Goal: Task Accomplishment & Management: Manage account settings

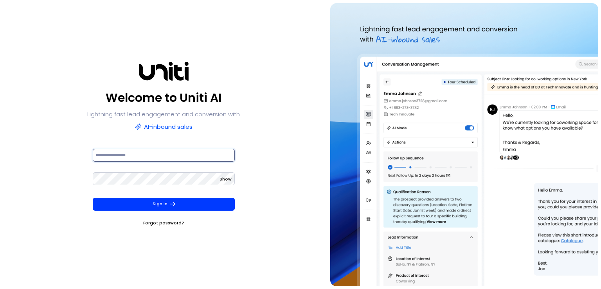
click at [136, 155] on input at bounding box center [164, 155] width 142 height 13
type input "**********"
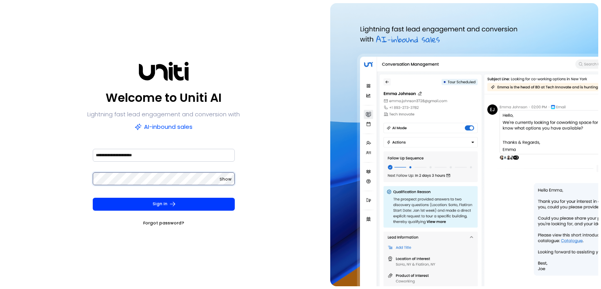
click at [93, 198] on button "Sign In" at bounding box center [164, 204] width 142 height 13
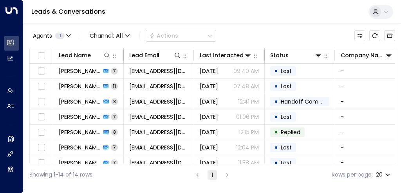
click at [218, 8] on div "Leads & Conversations" at bounding box center [211, 12] width 377 height 24
click at [123, 34] on span "Channel: All" at bounding box center [109, 35] width 46 height 11
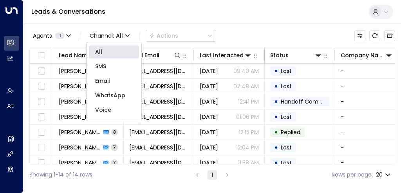
scroll to position [13, 0]
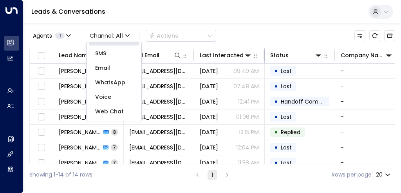
click at [117, 39] on div at bounding box center [200, 96] width 401 height 193
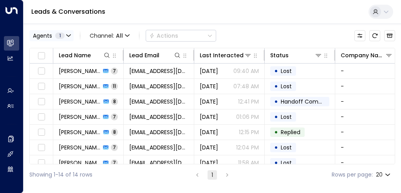
click at [66, 38] on button "Agents 1" at bounding box center [51, 35] width 44 height 11
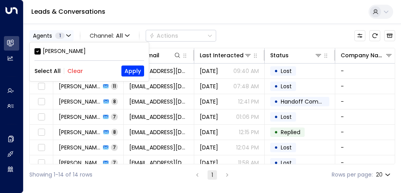
click at [66, 38] on div at bounding box center [200, 96] width 401 height 193
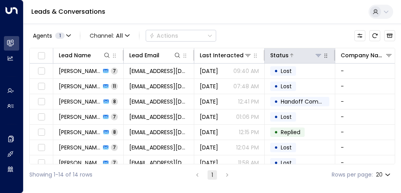
click at [317, 56] on icon at bounding box center [318, 55] width 6 height 6
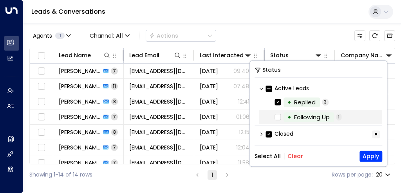
click at [277, 120] on icon at bounding box center [277, 116] width 6 height 7
click at [372, 157] on button "Apply" at bounding box center [370, 155] width 23 height 11
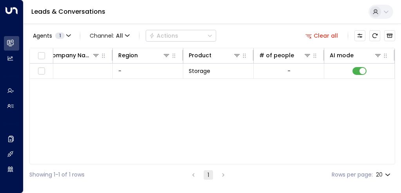
scroll to position [0, 292]
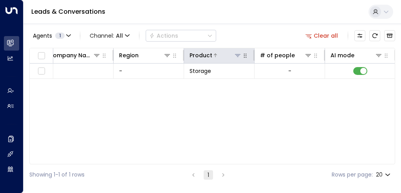
click at [240, 56] on icon at bounding box center [237, 55] width 6 height 6
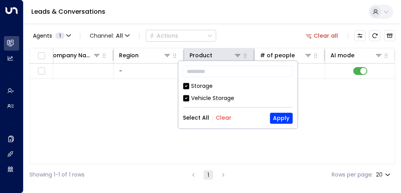
click at [248, 56] on th "Product" at bounding box center [219, 55] width 70 height 15
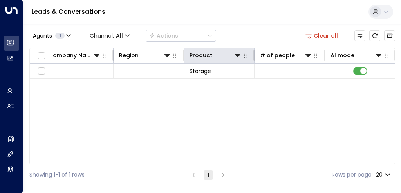
click at [247, 57] on icon "button" at bounding box center [245, 55] width 6 height 6
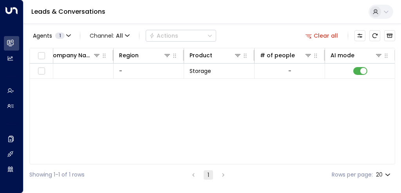
drag, startPoint x: 225, startPoint y: 164, endPoint x: 190, endPoint y: 164, distance: 35.2
click at [190, 164] on div "Showing 1-1 of 1 rows 1 Rows per page: 20 **" at bounding box center [211, 174] width 365 height 21
click at [191, 163] on div "Lead Name Lead Email Last Interacted Status Company Name Region Product # of pe…" at bounding box center [211, 106] width 365 height 116
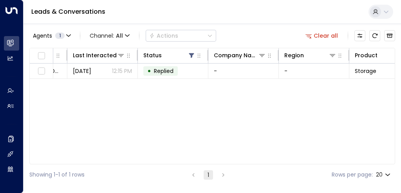
scroll to position [0, 0]
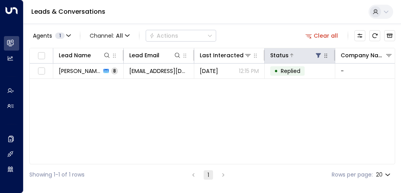
click at [318, 56] on icon at bounding box center [318, 55] width 5 height 5
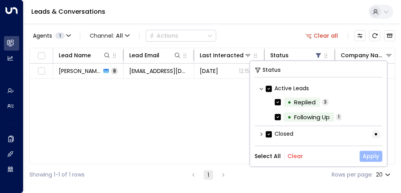
click at [371, 156] on button "Apply" at bounding box center [370, 155] width 23 height 11
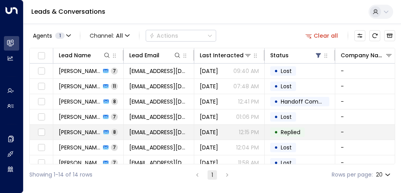
click at [267, 133] on td "• Replied" at bounding box center [299, 131] width 70 height 15
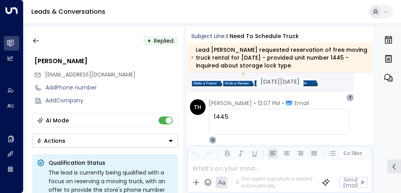
scroll to position [383, 0]
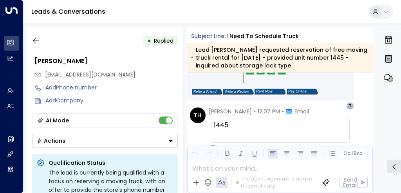
drag, startPoint x: 372, startPoint y: 113, endPoint x: 372, endPoint y: 72, distance: 41.1
click at [372, 72] on div "• Replied [PERSON_NAME] [EMAIL_ADDRESS][DOMAIN_NAME] Add Phone number Add Compa…" at bounding box center [214, 109] width 374 height 165
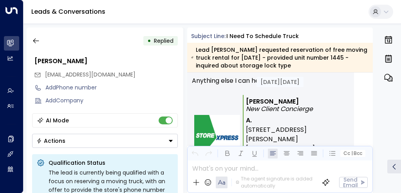
scroll to position [1114, 0]
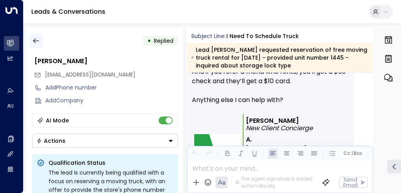
click at [39, 39] on icon "button" at bounding box center [36, 41] width 8 height 8
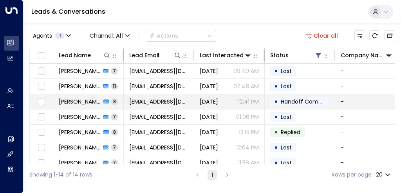
click at [310, 100] on span "Handoff Completed" at bounding box center [308, 101] width 55 height 8
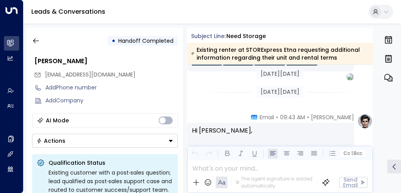
scroll to position [620, 0]
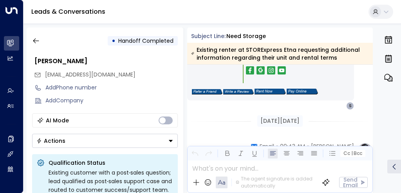
drag, startPoint x: 372, startPoint y: 105, endPoint x: 376, endPoint y: 68, distance: 36.9
click at [370, 70] on div "• Handoff Completed [PERSON_NAME] [EMAIL_ADDRESS][DOMAIN_NAME] Add Phone number…" at bounding box center [214, 109] width 374 height 165
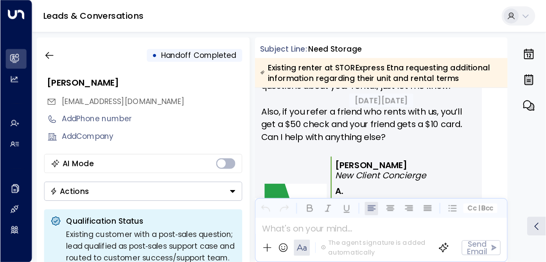
scroll to position [1278, 0]
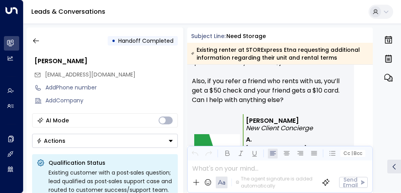
drag, startPoint x: 184, startPoint y: 76, endPoint x: 178, endPoint y: 77, distance: 5.8
click at [178, 77] on div "• Handoff Completed [PERSON_NAME] [EMAIL_ADDRESS][DOMAIN_NAME] Add Phone number…" at bounding box center [214, 109] width 374 height 165
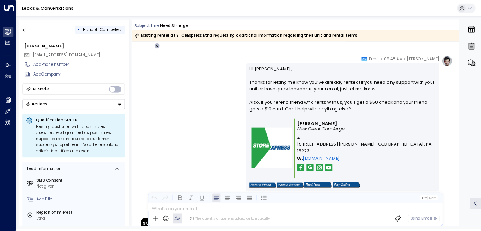
scroll to position [1038, 0]
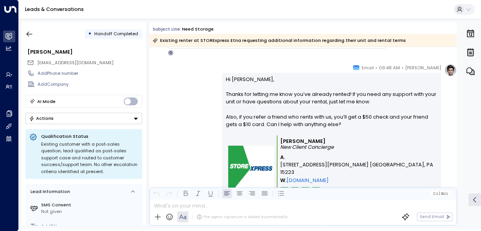
drag, startPoint x: 399, startPoint y: 0, endPoint x: 317, endPoint y: 68, distance: 106.7
click at [317, 68] on div "[PERSON_NAME] • 09:48 AM • Email Hi [PERSON_NAME], Thanks for letting me know y…" at bounding box center [331, 145] width 219 height 162
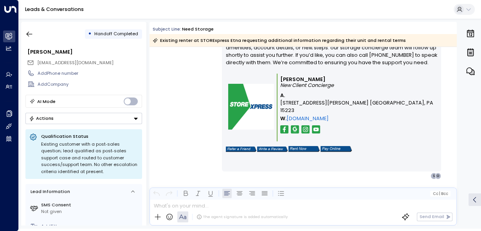
scroll to position [1529, 0]
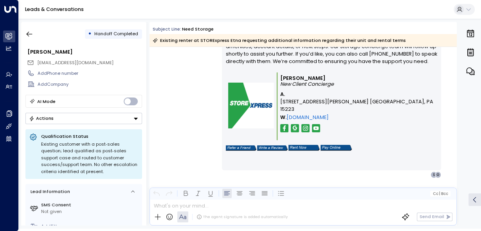
click at [75, 117] on button "Actions" at bounding box center [83, 118] width 117 height 11
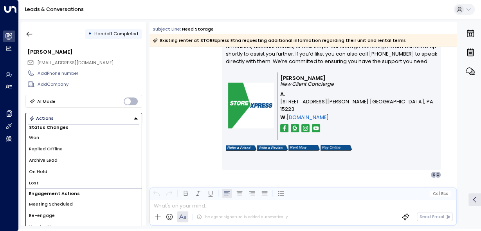
scroll to position [0, 0]
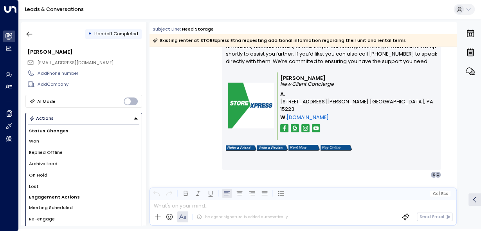
click at [89, 119] on button "Actions" at bounding box center [83, 118] width 117 height 11
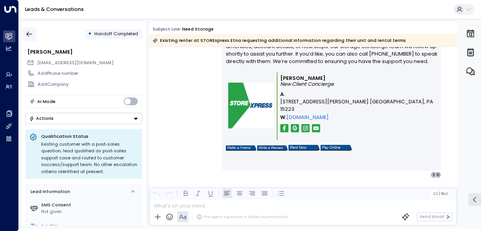
click at [30, 35] on icon "button" at bounding box center [29, 34] width 8 height 8
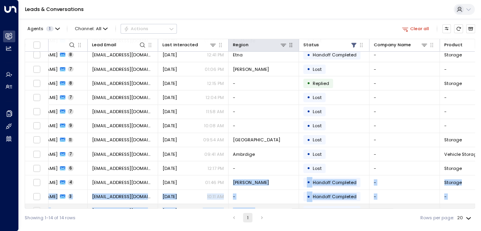
scroll to position [41, 31]
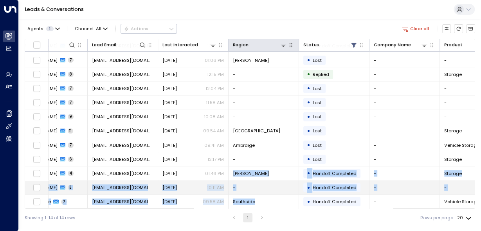
drag, startPoint x: 222, startPoint y: 208, endPoint x: 261, endPoint y: 180, distance: 47.9
click at [261, 180] on div "Lead Name Lead Email Last Interacted Region Status Company Name Product # of pe…" at bounding box center [250, 124] width 450 height 170
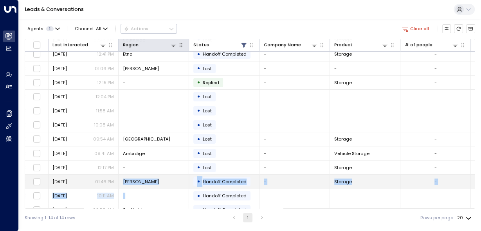
scroll to position [41, 141]
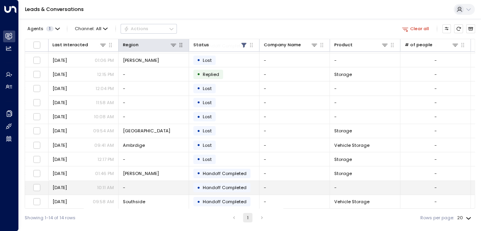
click at [227, 184] on span "Handoff Completed" at bounding box center [225, 187] width 44 height 6
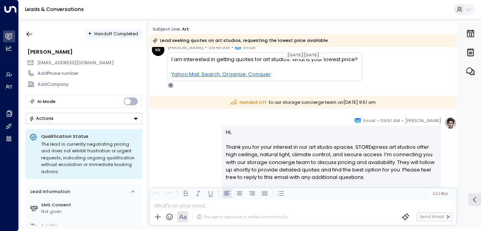
scroll to position [63, 0]
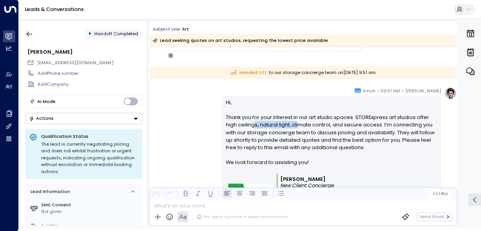
drag, startPoint x: 251, startPoint y: 123, endPoint x: 295, endPoint y: 127, distance: 44.0
click at [295, 127] on p "Hi, Thank you for your interest in our art studio spaces. STORExpress art studi…" at bounding box center [332, 136] width 212 height 75
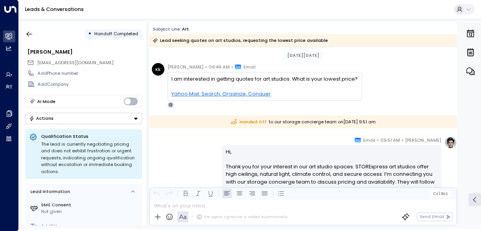
scroll to position [0, 0]
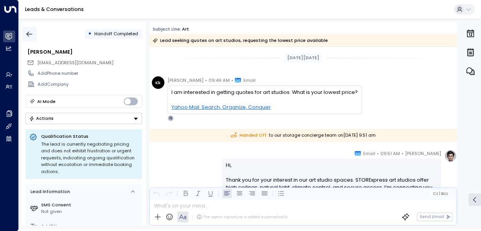
click at [31, 32] on icon "button" at bounding box center [29, 34] width 8 height 8
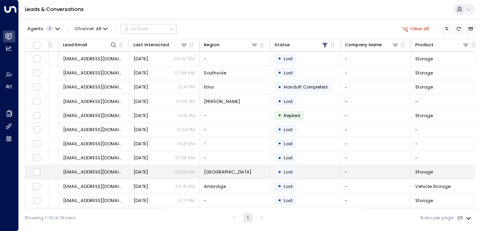
scroll to position [0, 59]
